Goal: Task Accomplishment & Management: Manage account settings

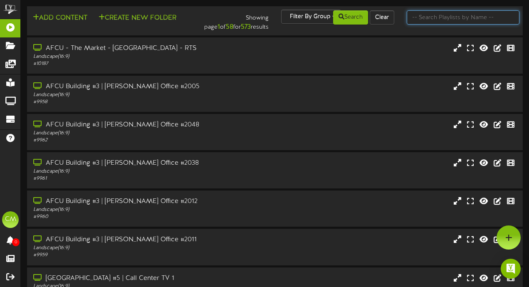
click at [439, 16] on input "text" at bounding box center [462, 17] width 113 height 14
paste input "25 - FISERV Transaction Charity Campaign"
type input "25 - FISERV Transaction Charity Campaign"
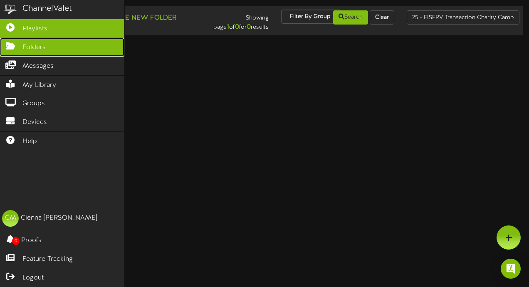
click at [30, 46] on span "Folders" at bounding box center [33, 48] width 23 height 10
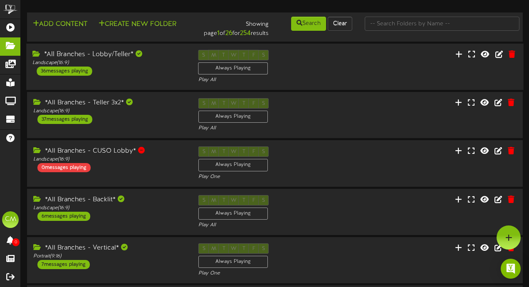
click at [145, 86] on div "*All Branches - Lobby/Teller* Landscape ( 16:9 ) 36 messages playing S M T W T …" at bounding box center [274, 67] width 497 height 47
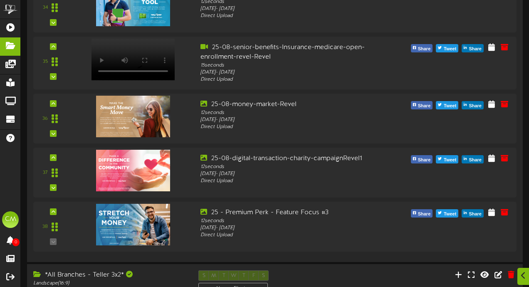
scroll to position [1966, 0]
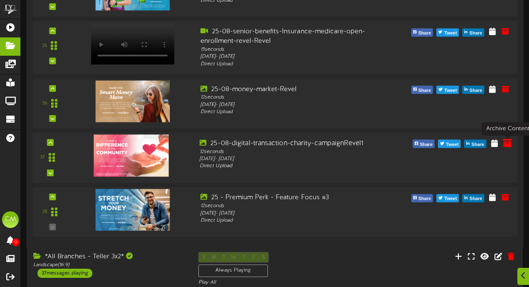
click at [508, 143] on icon at bounding box center [506, 142] width 9 height 9
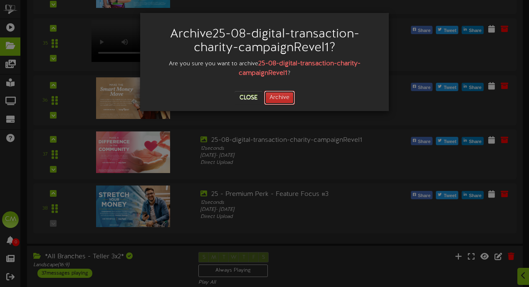
click at [285, 98] on button "Archive" at bounding box center [279, 98] width 31 height 14
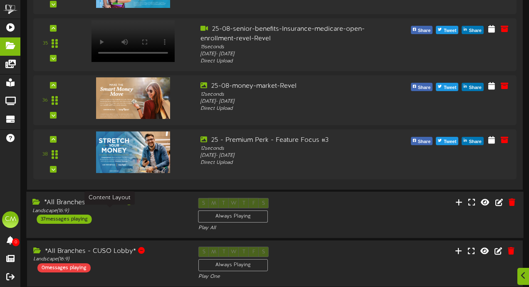
click at [162, 212] on div "Landscape ( 16:9 )" at bounding box center [108, 210] width 153 height 7
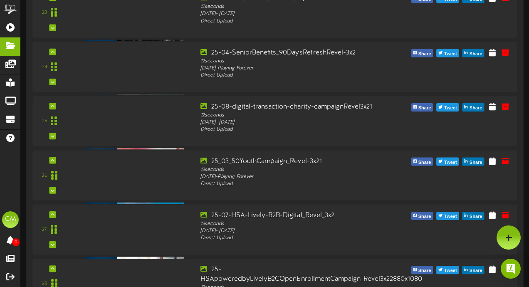
scroll to position [3455, 0]
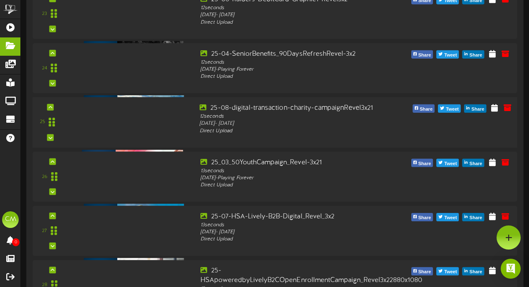
click at [170, 131] on div at bounding box center [130, 112] width 97 height 42
click at [507, 108] on icon at bounding box center [506, 107] width 9 height 9
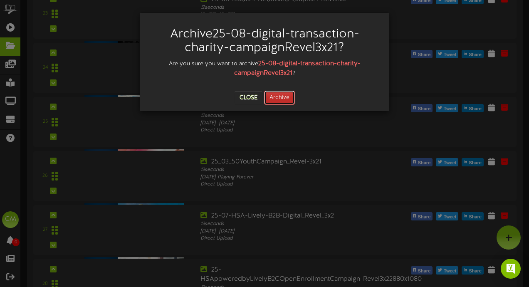
click at [285, 99] on button "Archive" at bounding box center [279, 98] width 31 height 14
